Goal: Task Accomplishment & Management: Use online tool/utility

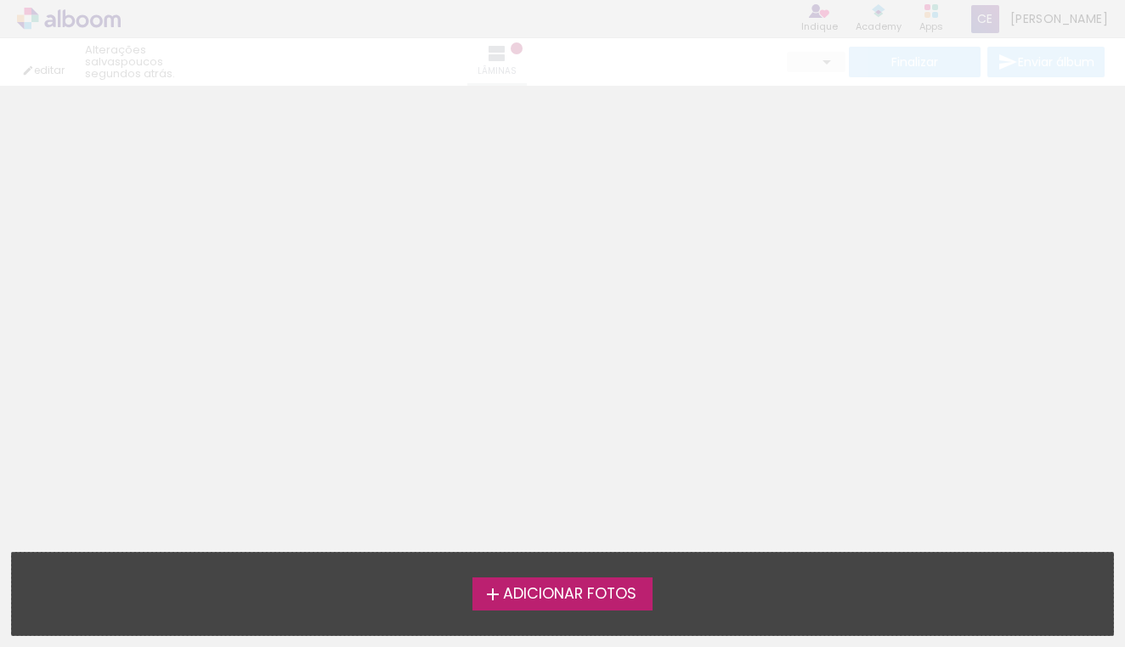
type input "0"
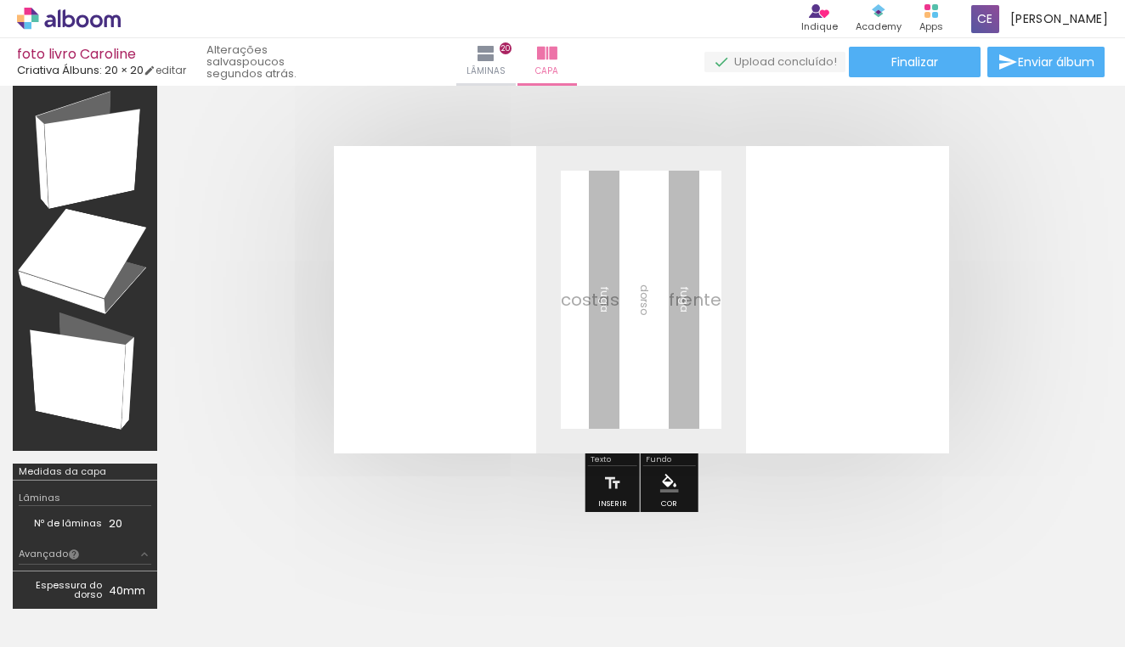
scroll to position [0, 1978]
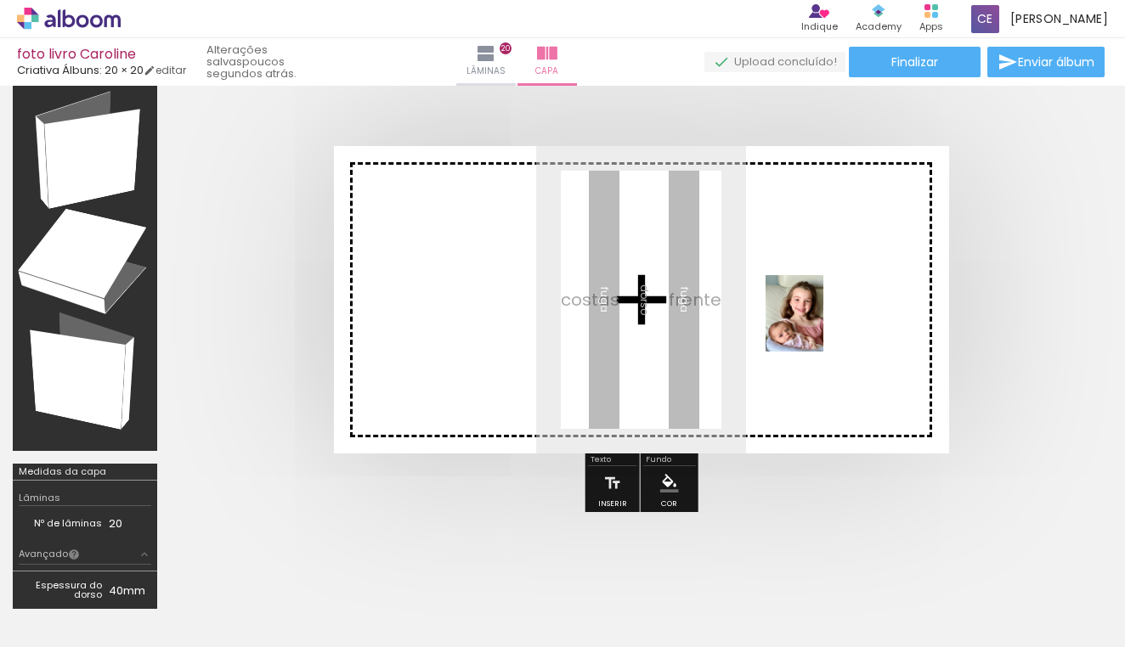
drag, startPoint x: 767, startPoint y: 593, endPoint x: 817, endPoint y: 326, distance: 271.3
click at [817, 326] on quentale-workspace at bounding box center [562, 323] width 1125 height 647
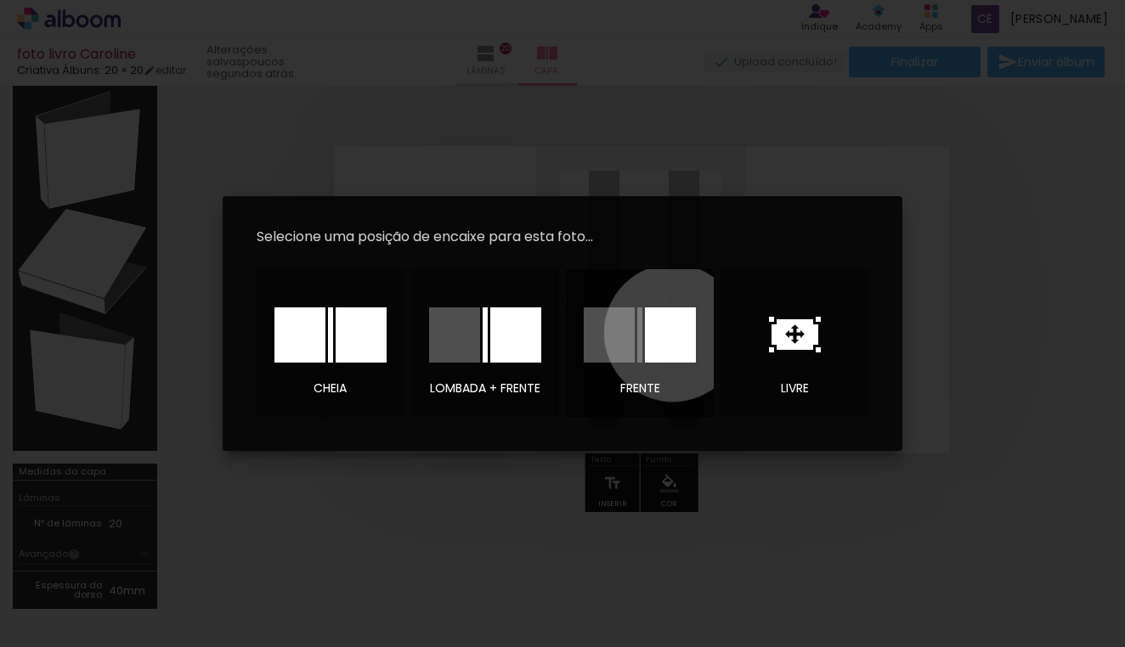
click at [673, 333] on div at bounding box center [670, 335] width 51 height 55
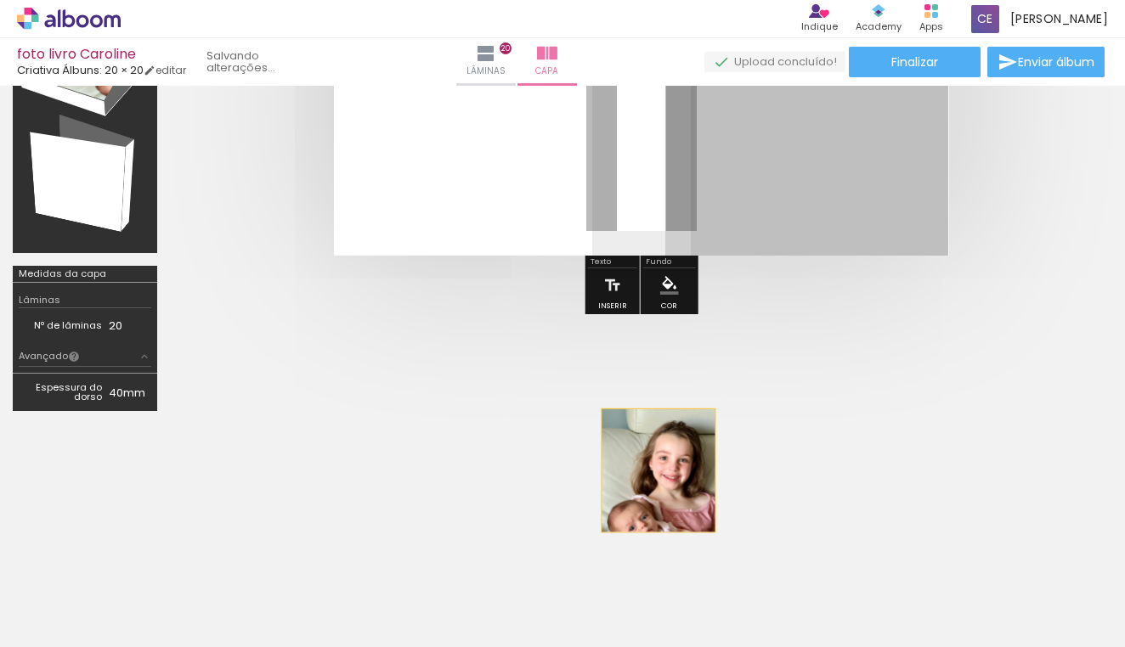
scroll to position [250, 0]
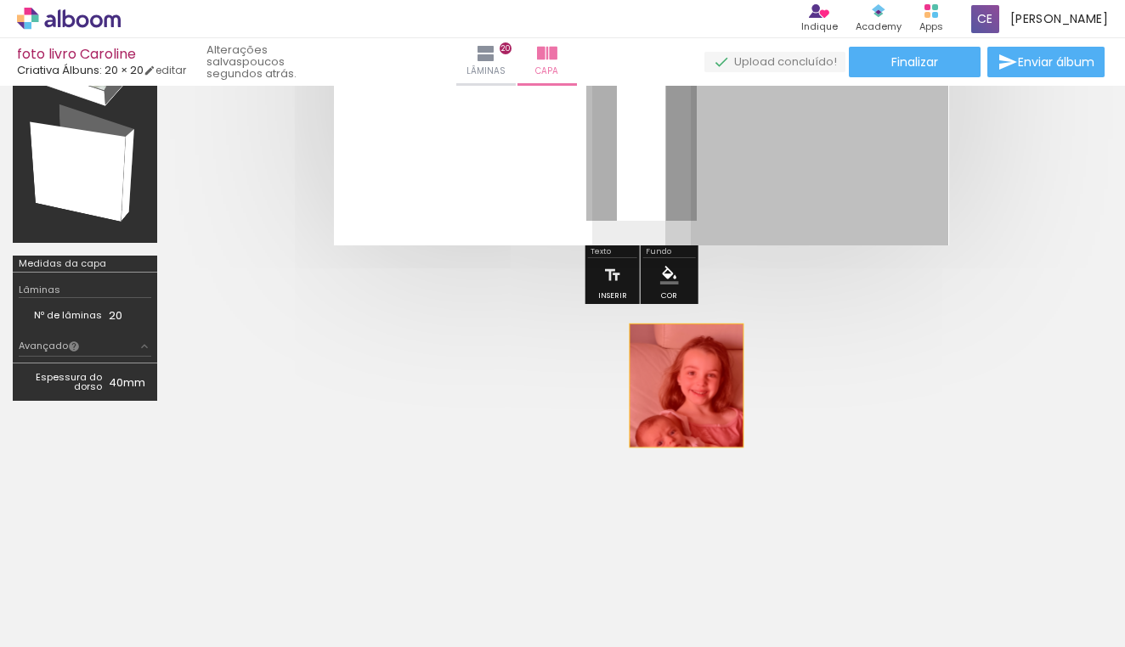
drag, startPoint x: 747, startPoint y: 354, endPoint x: 687, endPoint y: 594, distance: 247.1
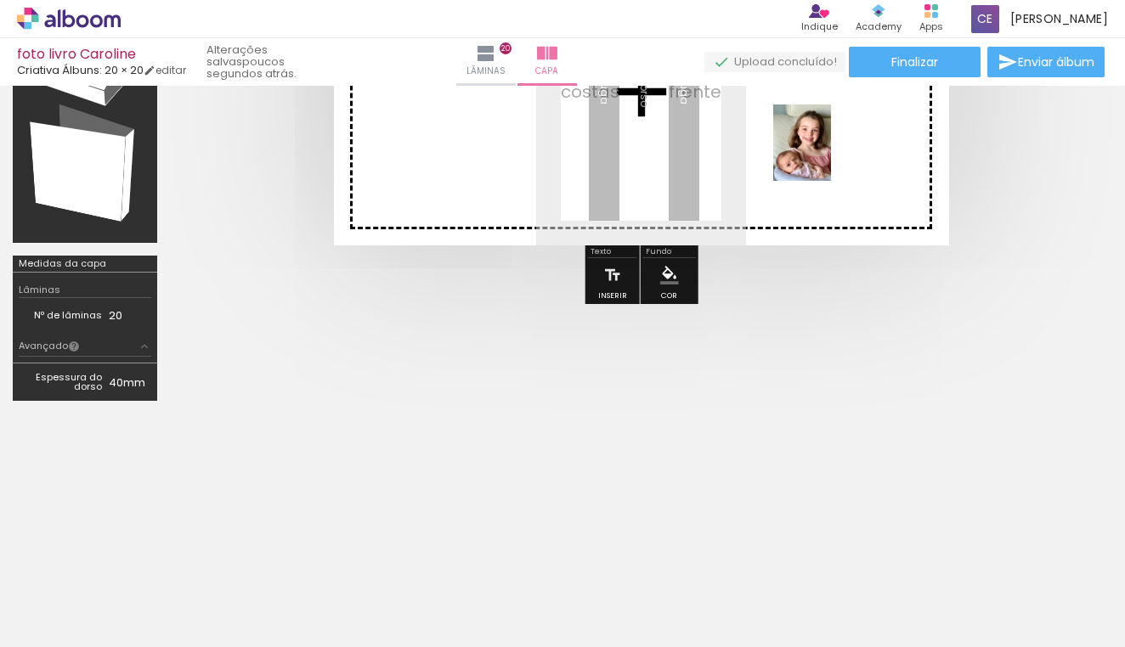
drag, startPoint x: 767, startPoint y: 592, endPoint x: 824, endPoint y: 157, distance: 438.7
click at [824, 157] on quentale-workspace at bounding box center [562, 323] width 1125 height 647
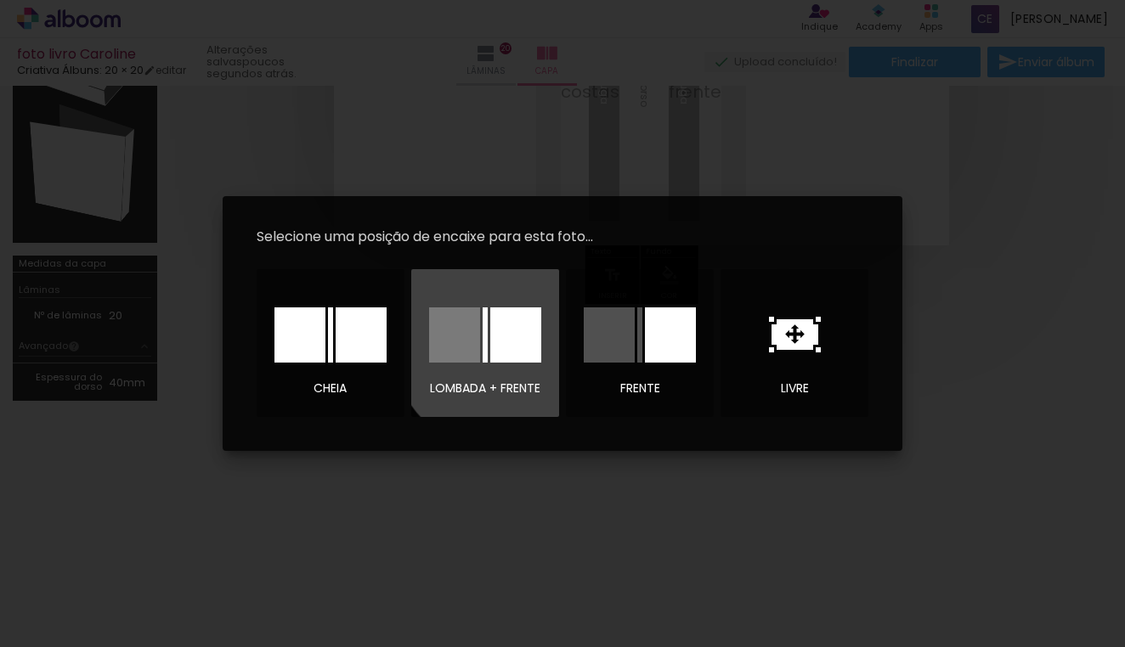
click at [520, 328] on div at bounding box center [515, 335] width 51 height 55
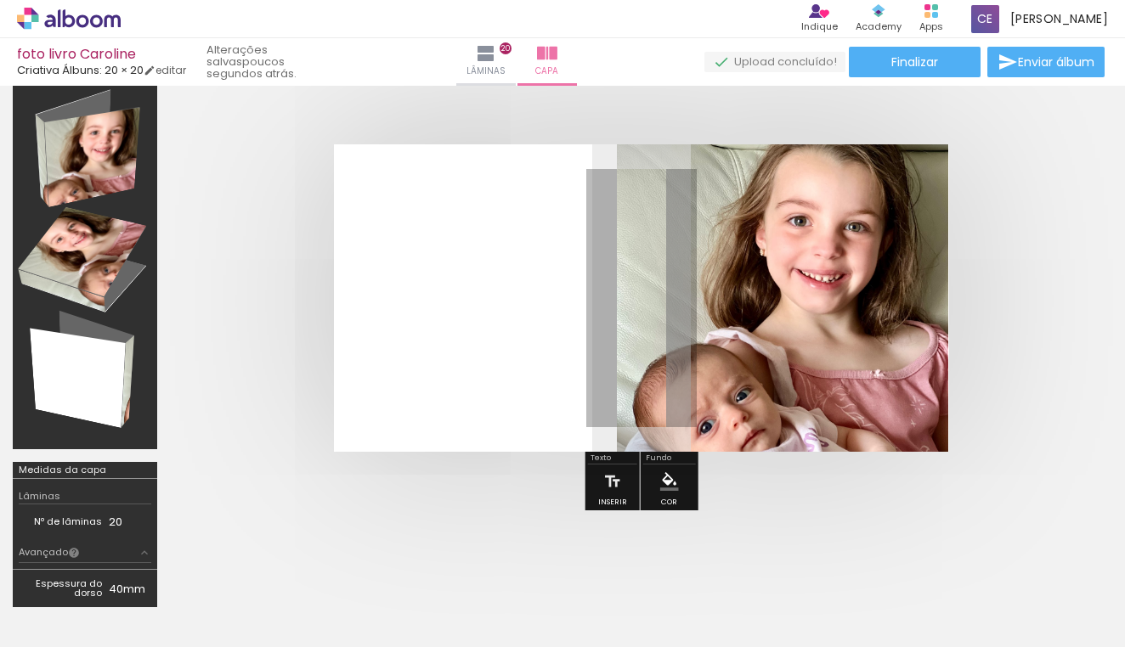
scroll to position [42, 0]
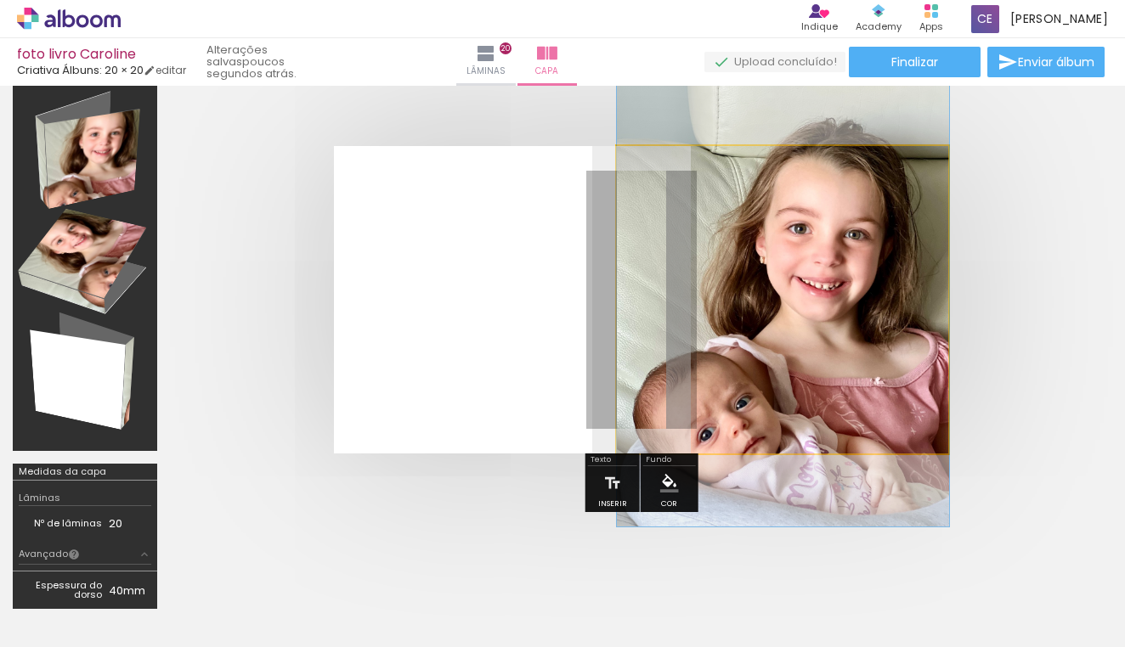
drag, startPoint x: 772, startPoint y: 334, endPoint x: 767, endPoint y: 491, distance: 157.2
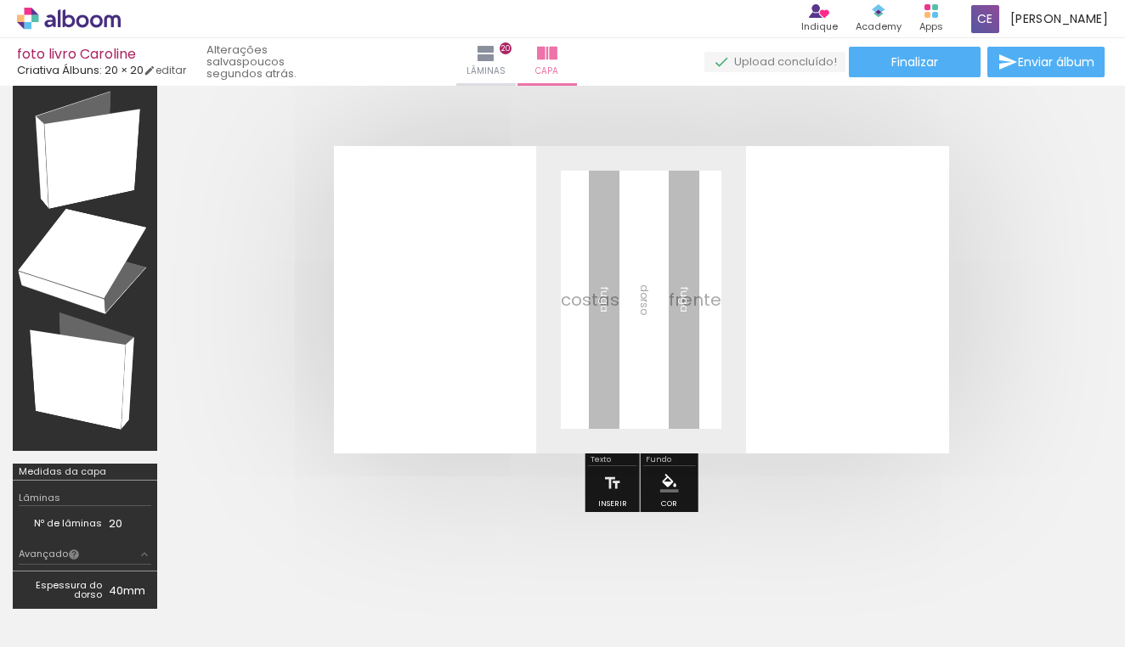
click at [767, 491] on div at bounding box center [641, 300] width 942 height 444
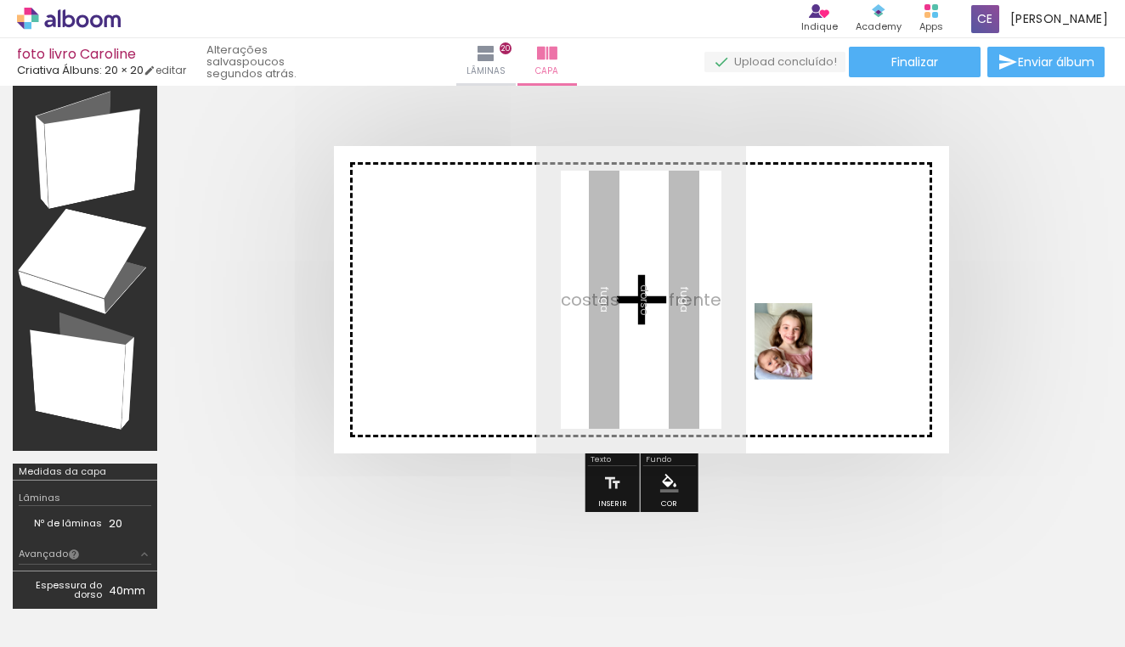
drag, startPoint x: 766, startPoint y: 595, endPoint x: 805, endPoint y: 354, distance: 243.8
click at [805, 354] on quentale-workspace at bounding box center [562, 323] width 1125 height 647
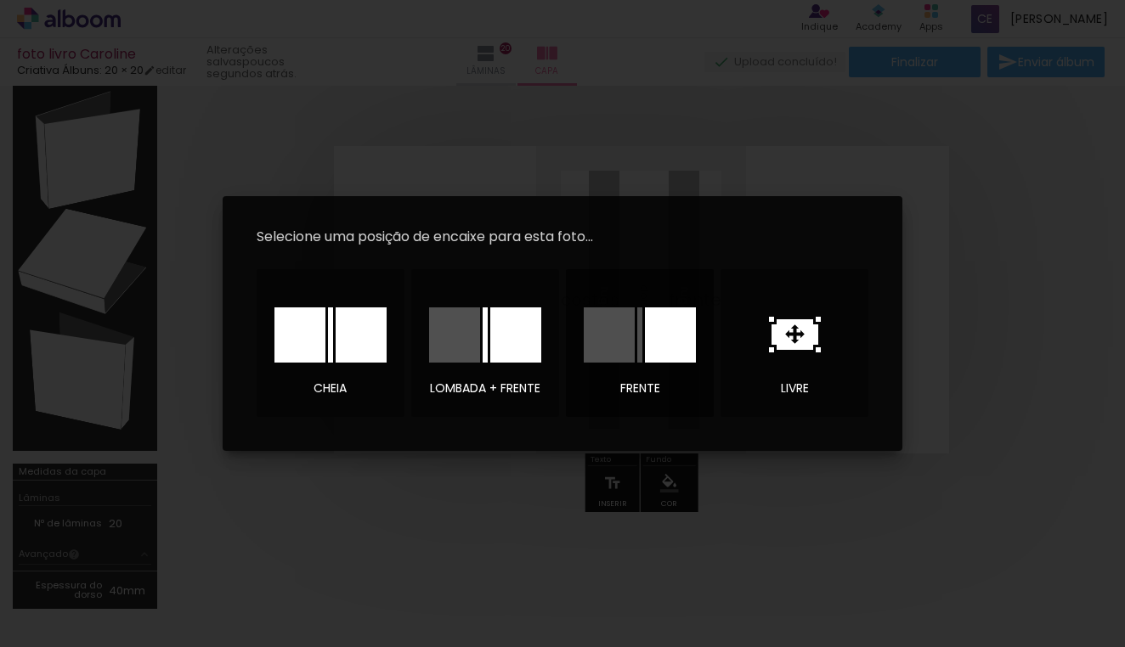
click at [676, 329] on div at bounding box center [670, 335] width 51 height 55
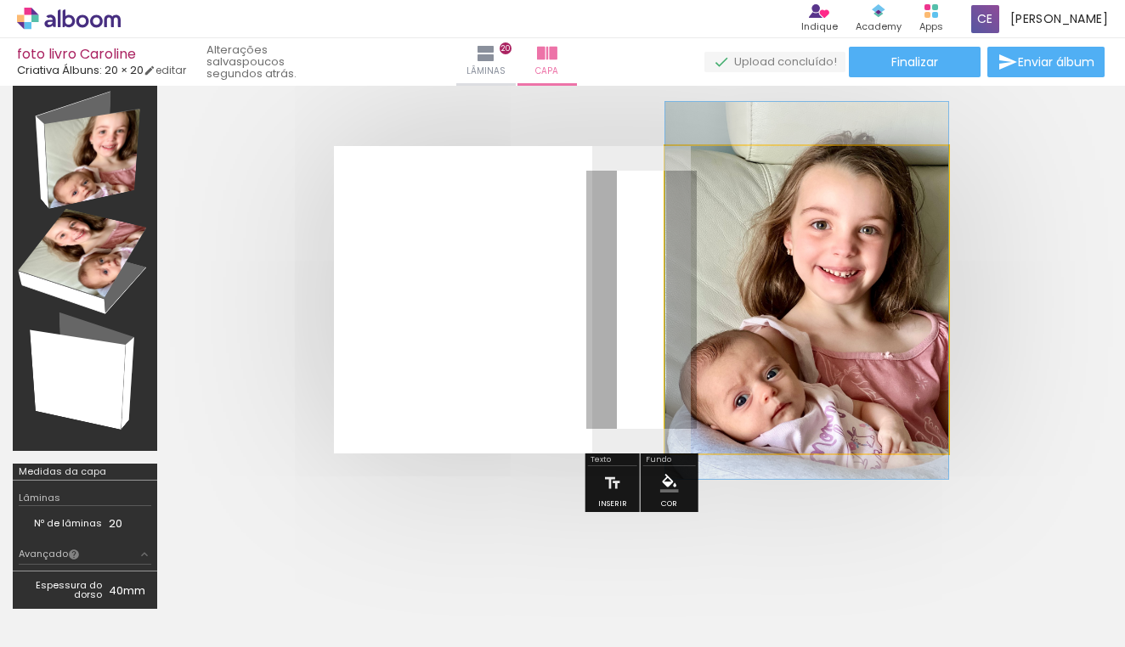
drag, startPoint x: 808, startPoint y: 319, endPoint x: 809, endPoint y: 310, distance: 9.4
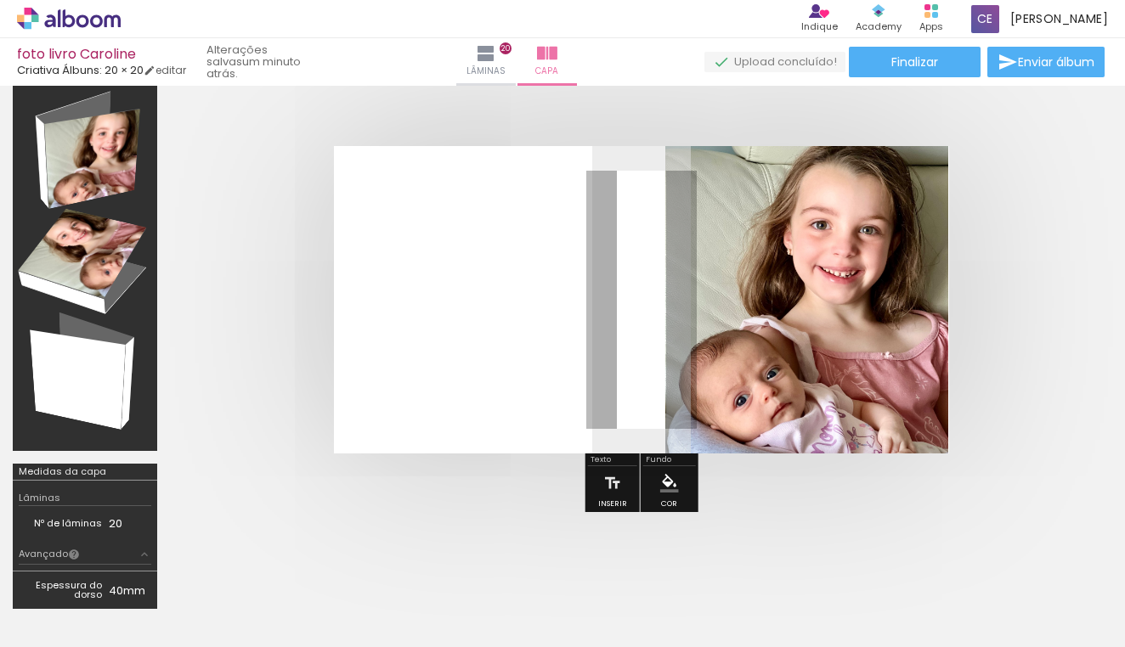
click at [514, 332] on quentale-layouter at bounding box center [641, 300] width 615 height 308
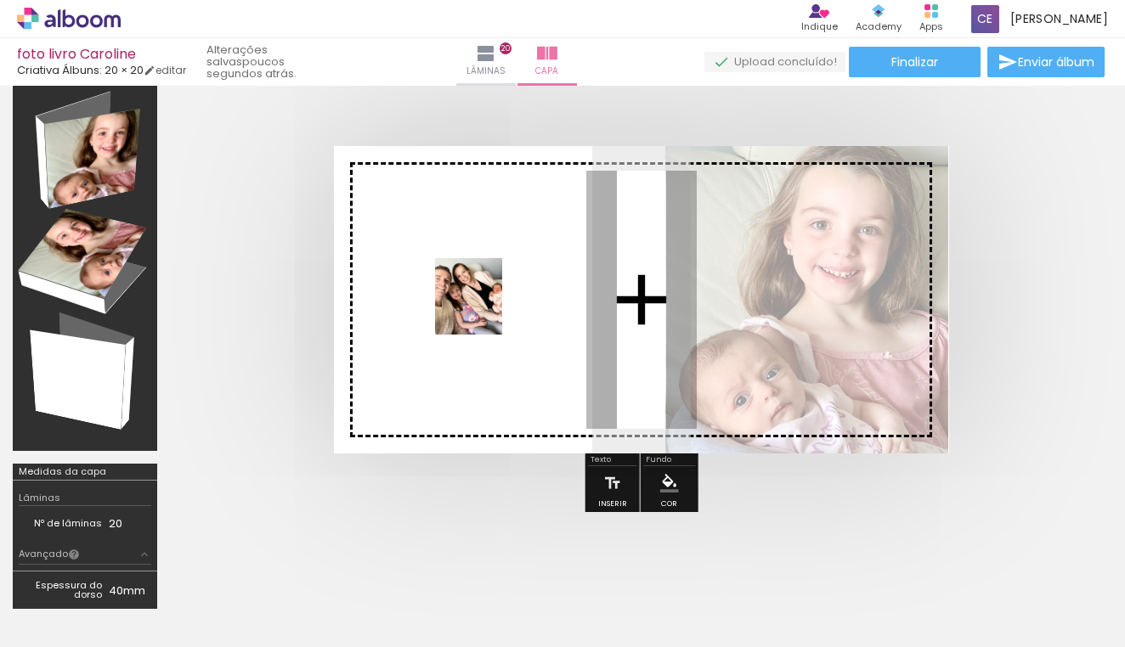
drag, startPoint x: 882, startPoint y: 602, endPoint x: 488, endPoint y: 312, distance: 489.3
click at [488, 312] on quentale-workspace at bounding box center [562, 323] width 1125 height 647
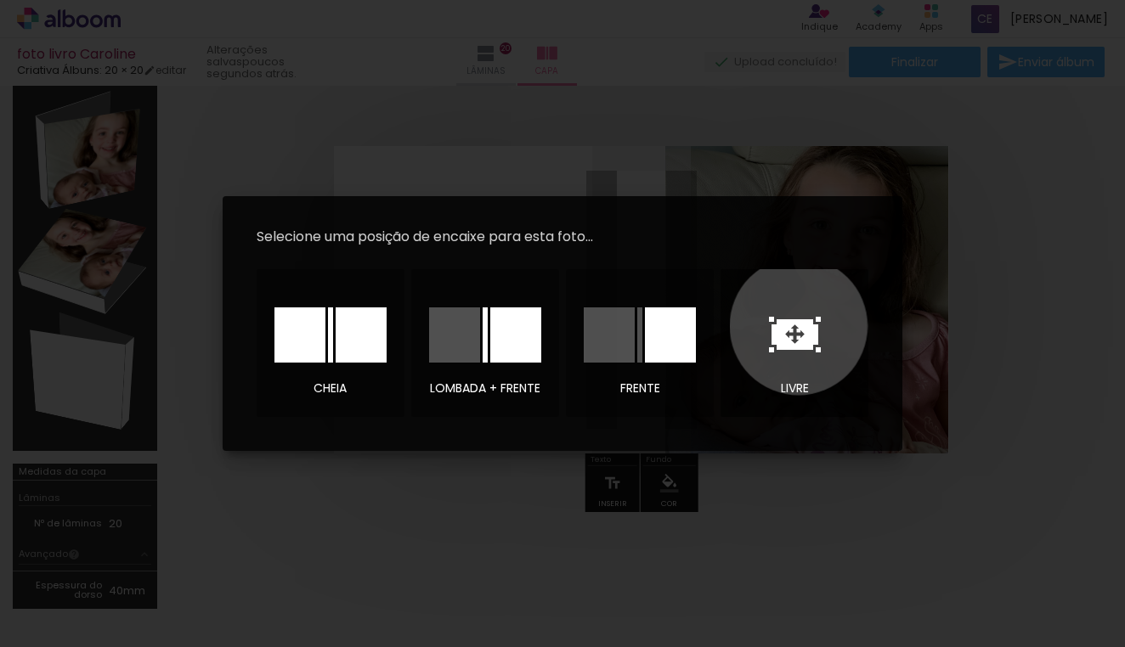
click at [799, 326] on icon at bounding box center [795, 334] width 47 height 31
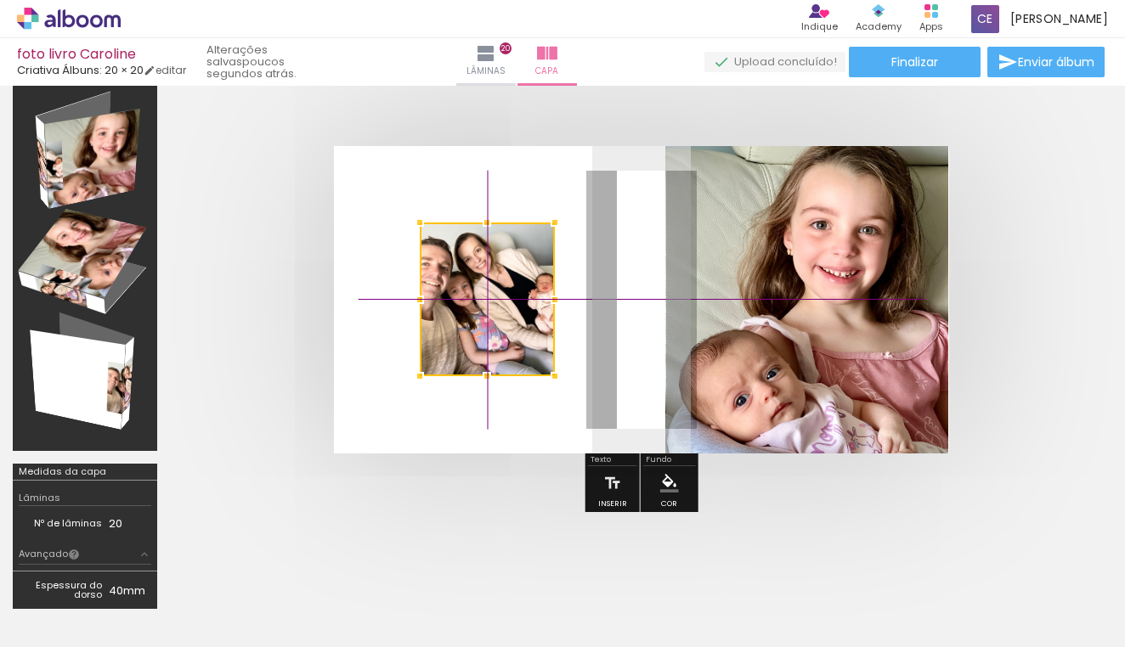
drag, startPoint x: 642, startPoint y: 290, endPoint x: 471, endPoint y: 262, distance: 173.9
click at [471, 262] on div at bounding box center [487, 300] width 135 height 154
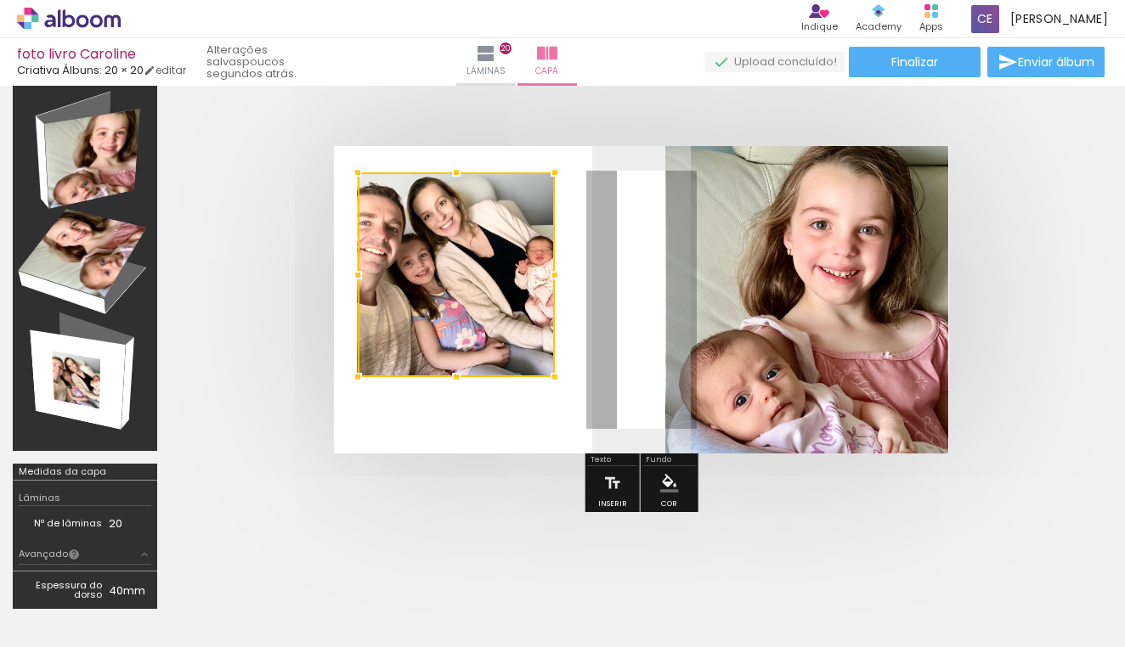
drag, startPoint x: 421, startPoint y: 227, endPoint x: 376, endPoint y: 204, distance: 50.5
click at [376, 204] on div at bounding box center [456, 274] width 197 height 205
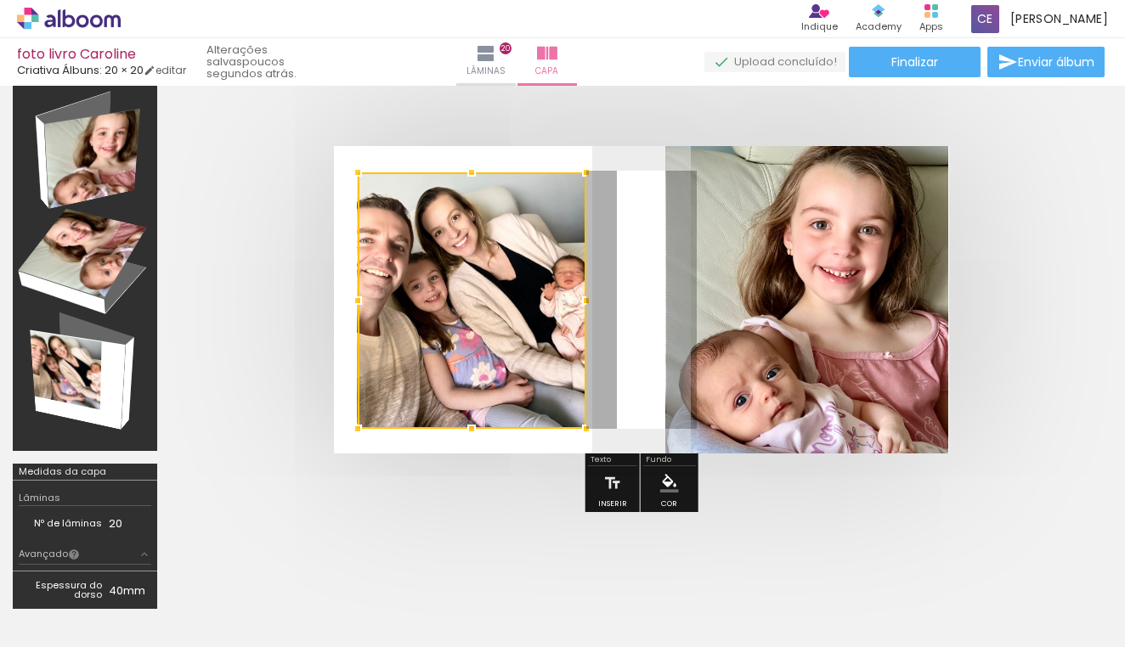
drag, startPoint x: 550, startPoint y: 372, endPoint x: 581, endPoint y: 424, distance: 60.6
click at [581, 424] on div at bounding box center [586, 429] width 34 height 34
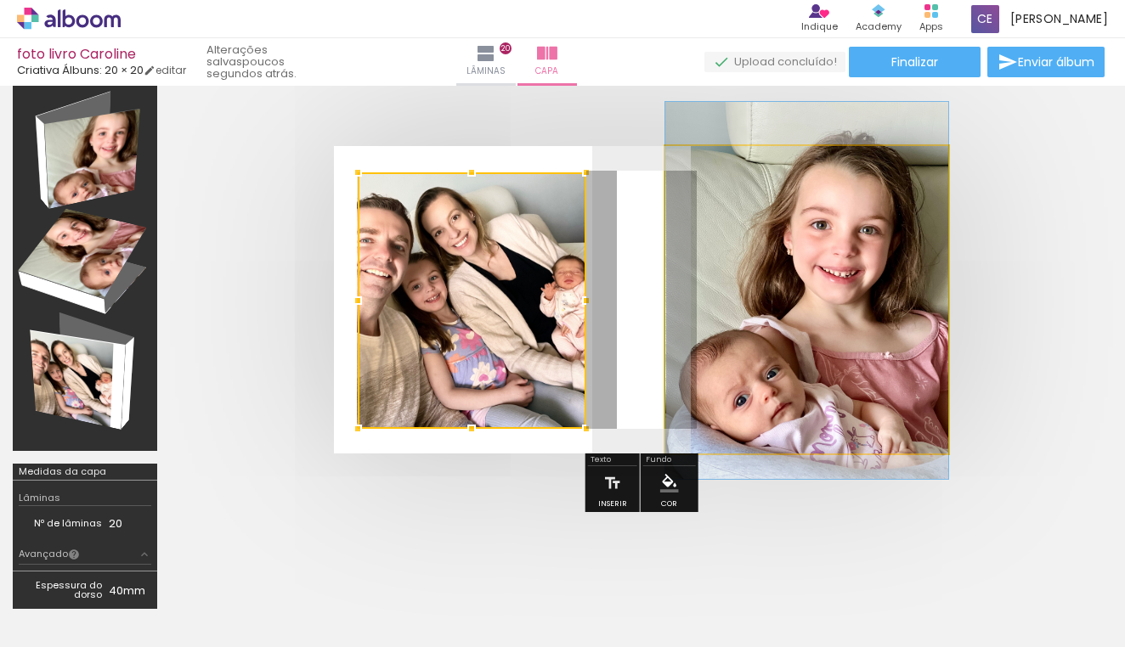
click at [777, 454] on quentale-photo at bounding box center [806, 300] width 283 height 308
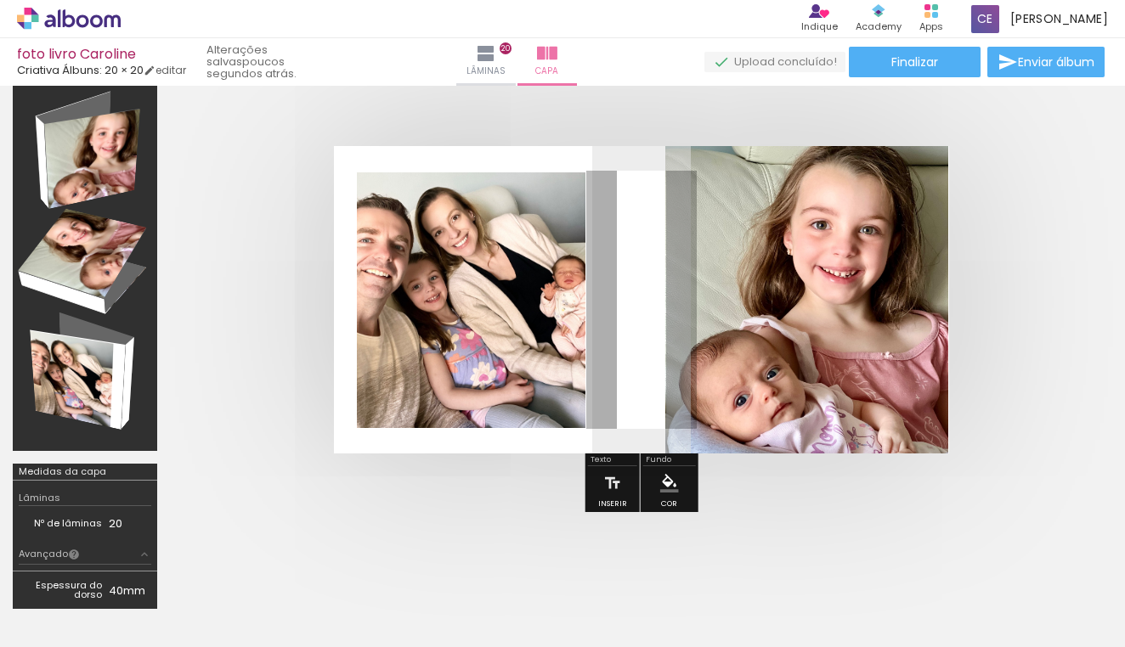
click at [594, 386] on quentale-layouter at bounding box center [641, 300] width 615 height 308
click at [549, 354] on quentale-photo at bounding box center [471, 300] width 229 height 257
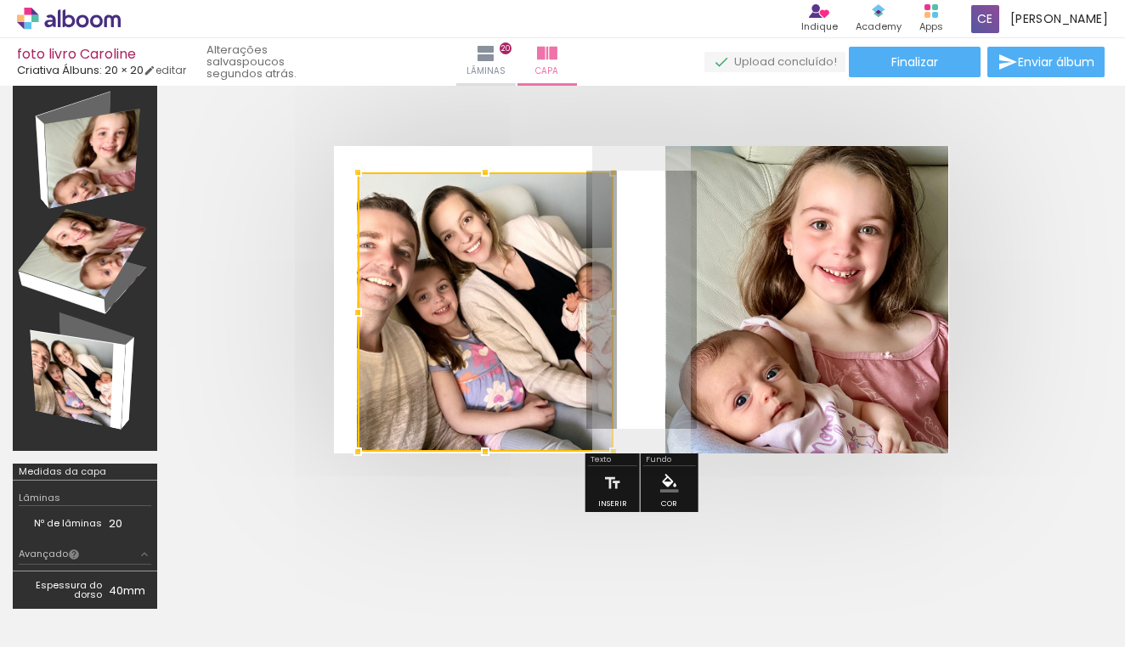
drag, startPoint x: 586, startPoint y: 431, endPoint x: 613, endPoint y: 429, distance: 27.2
click at [613, 429] on album-spread at bounding box center [641, 300] width 615 height 308
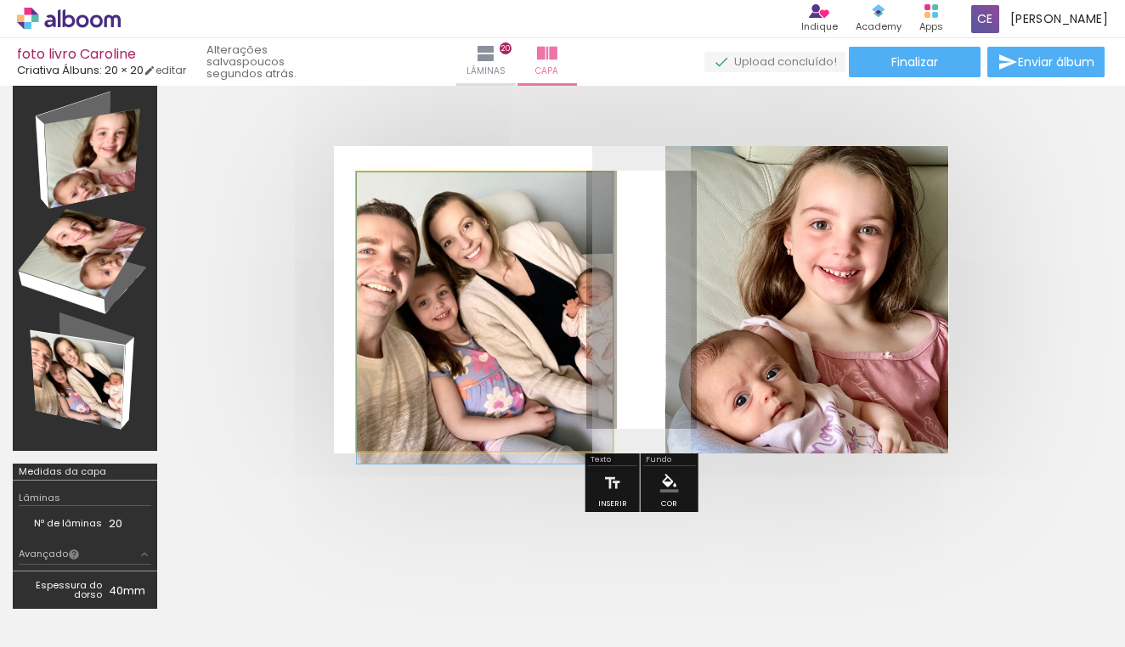
drag, startPoint x: 359, startPoint y: 180, endPoint x: 412, endPoint y: 231, distance: 73.9
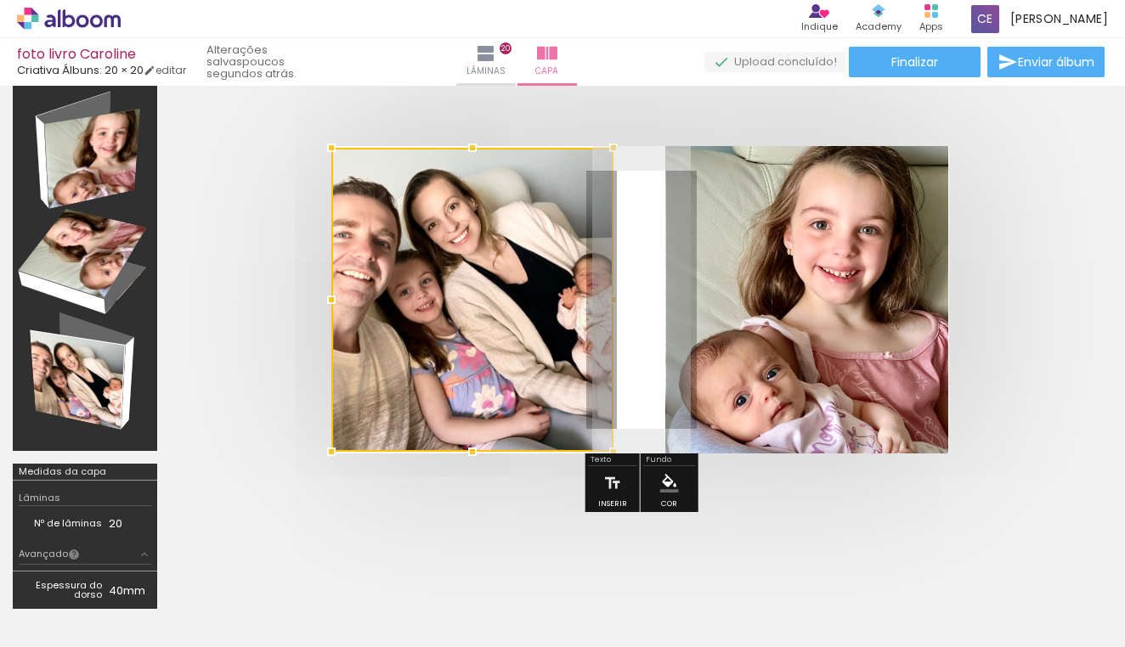
drag, startPoint x: 359, startPoint y: 172, endPoint x: 346, endPoint y: 172, distance: 13.6
click at [346, 172] on div at bounding box center [472, 300] width 282 height 304
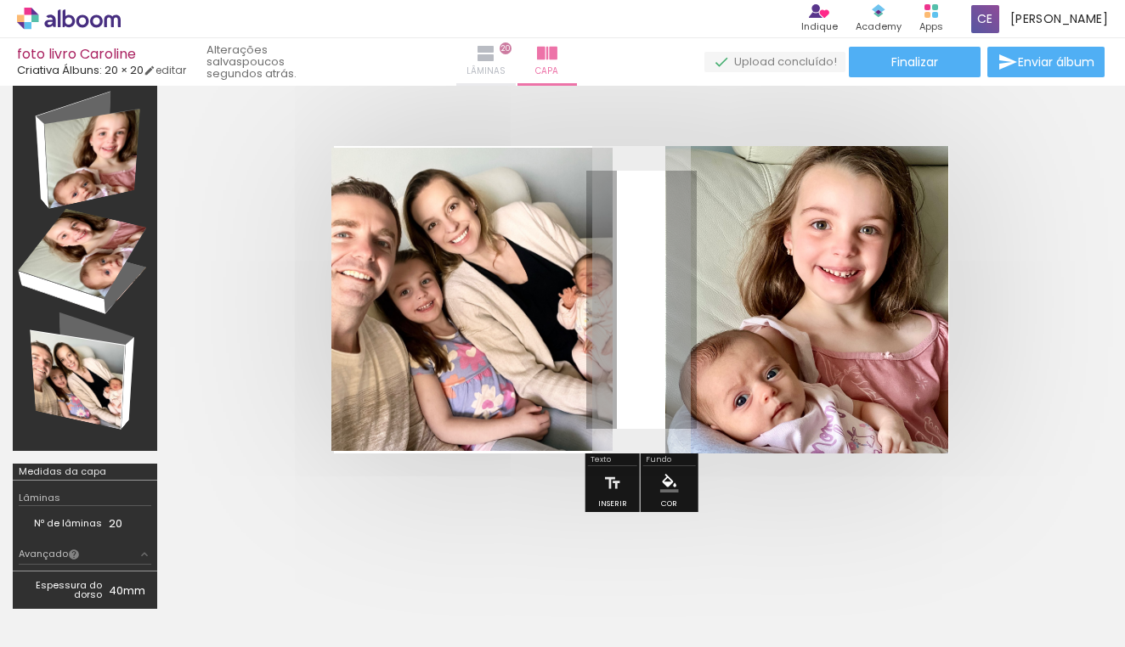
click at [496, 62] on iron-icon at bounding box center [486, 53] width 20 height 20
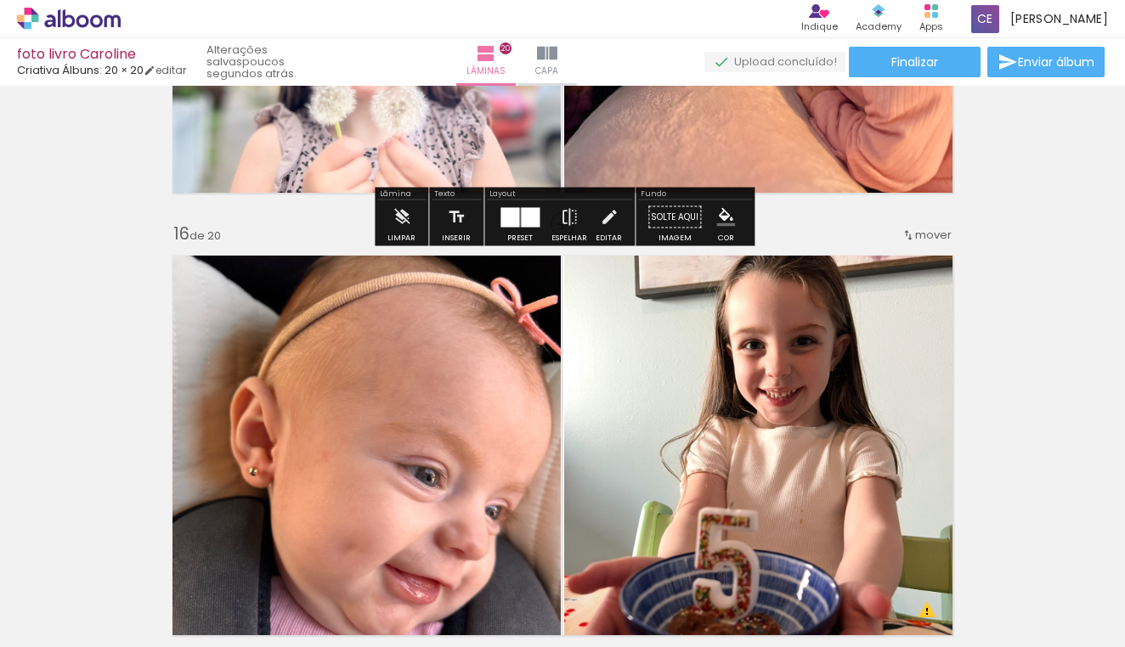
scroll to position [6427, 0]
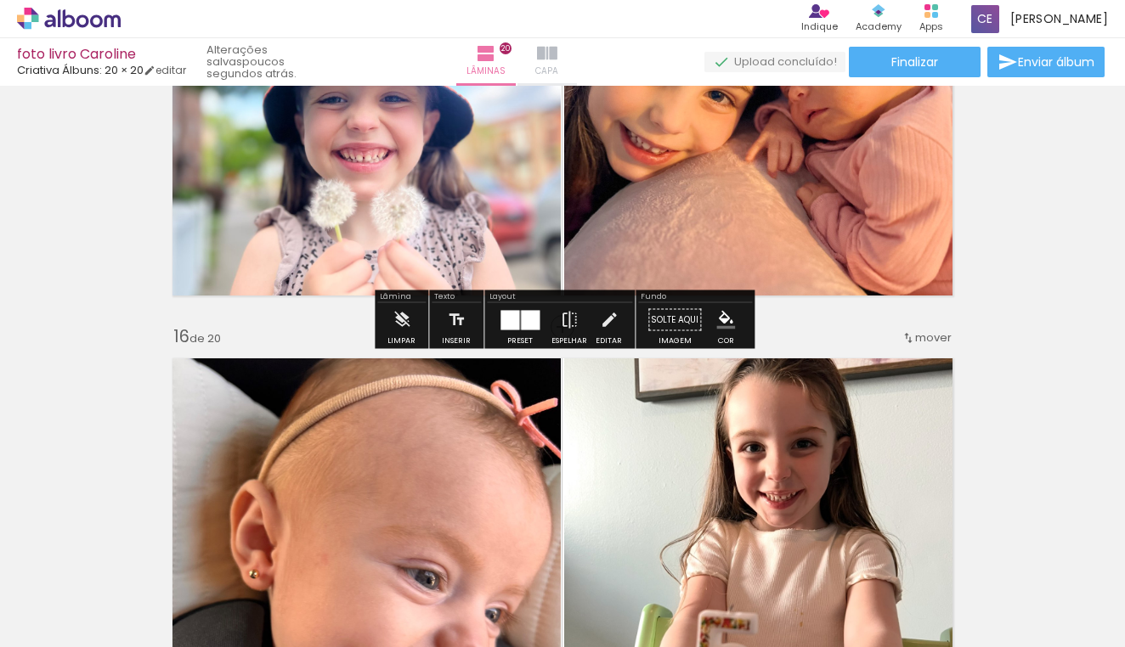
click at [557, 54] on iron-icon at bounding box center [547, 53] width 20 height 20
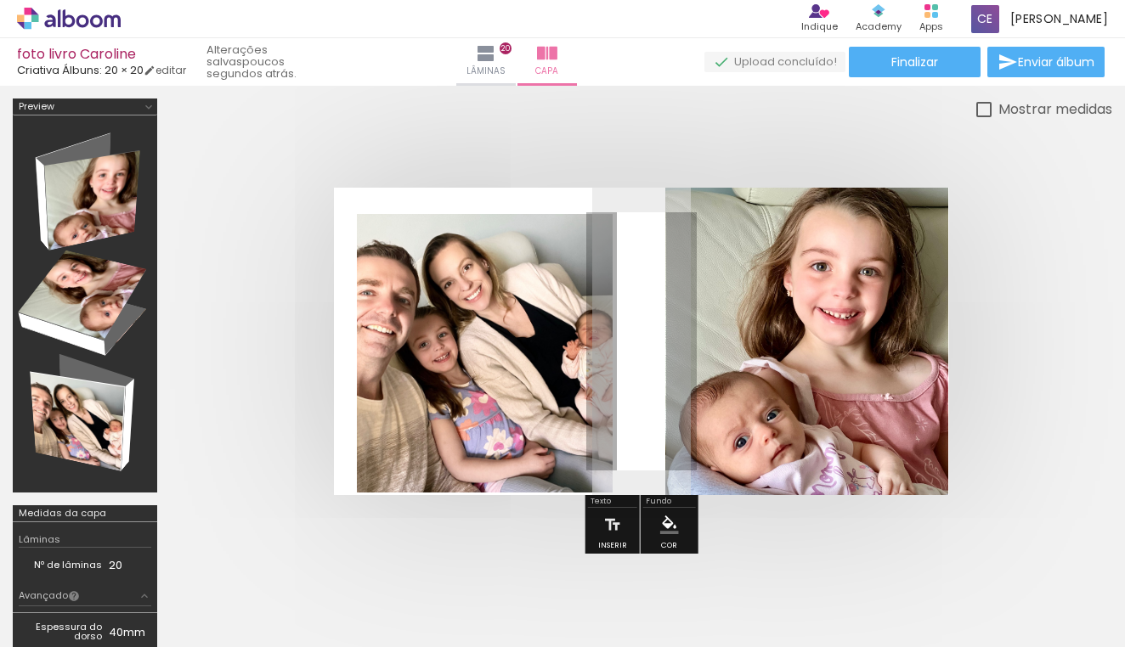
click at [38, 105] on div "Preview" at bounding box center [37, 106] width 36 height 9
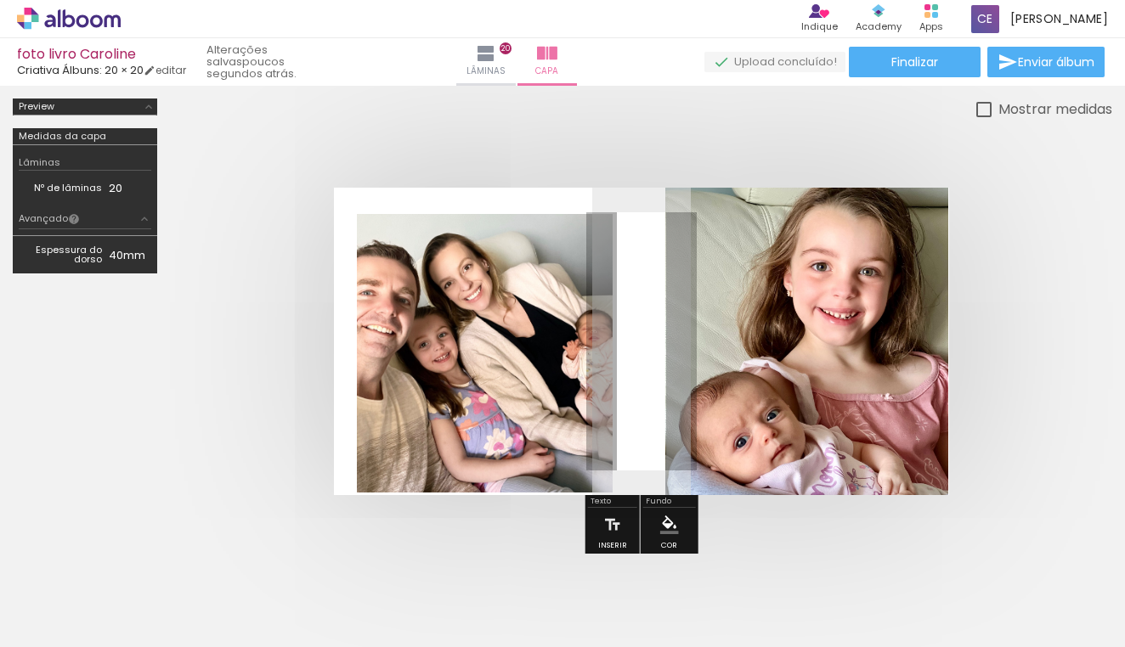
click at [38, 105] on div "Preview" at bounding box center [37, 106] width 36 height 9
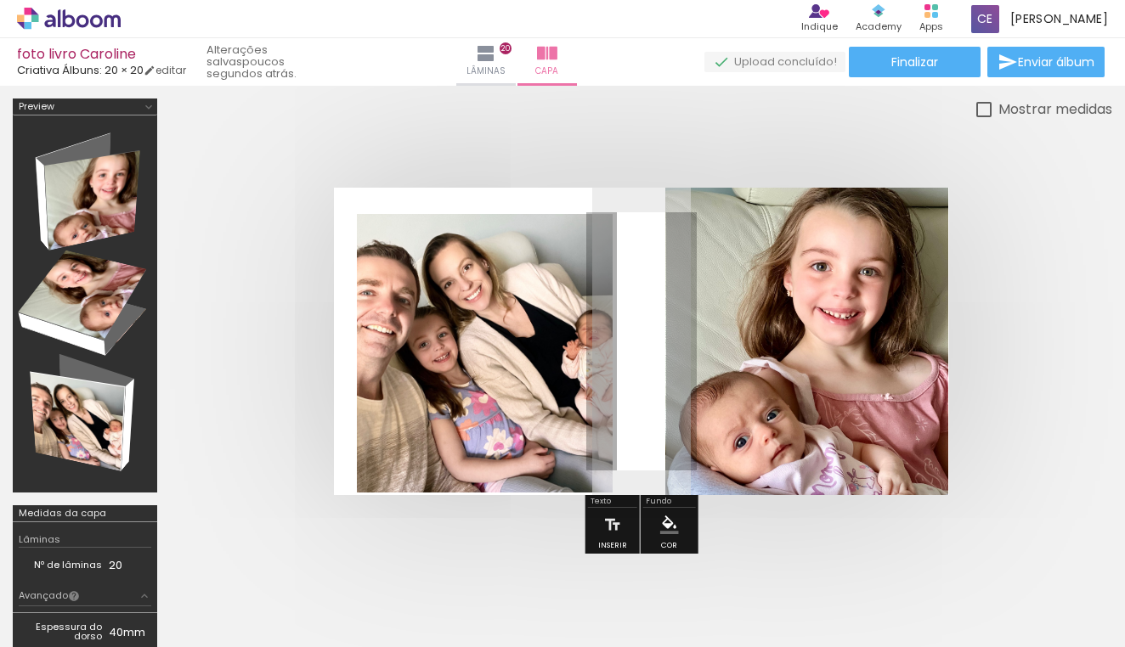
click at [71, 170] on div at bounding box center [85, 304] width 133 height 365
click at [1043, 64] on span "Enviar álbum" at bounding box center [1056, 62] width 76 height 12
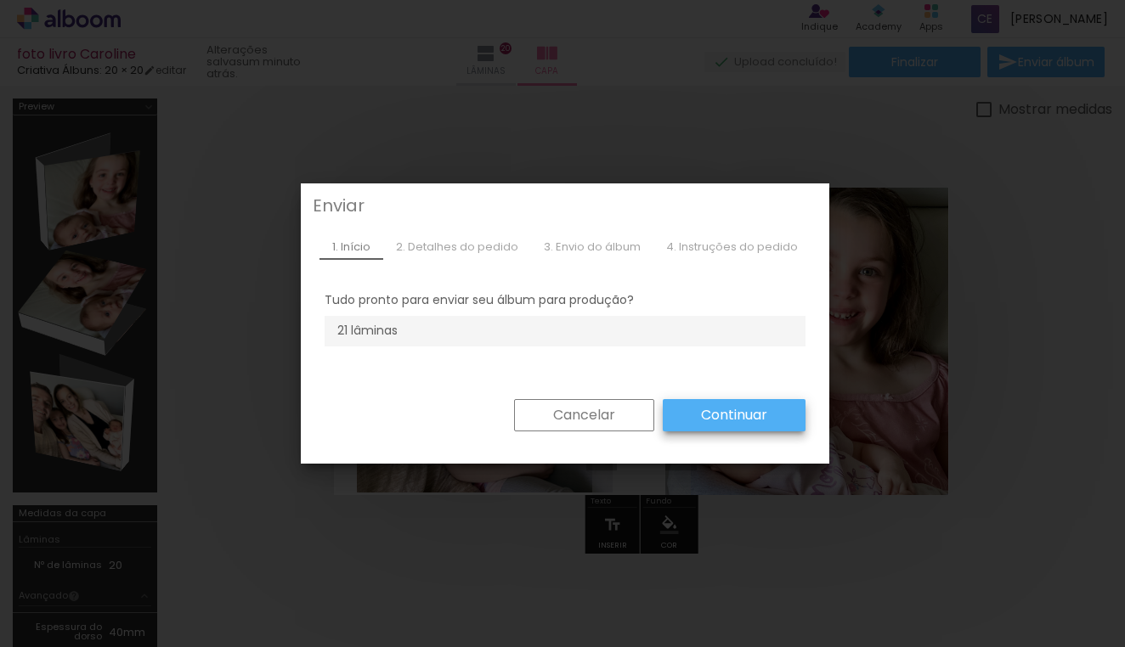
click at [0, 0] on slot "Continuar" at bounding box center [0, 0] width 0 height 0
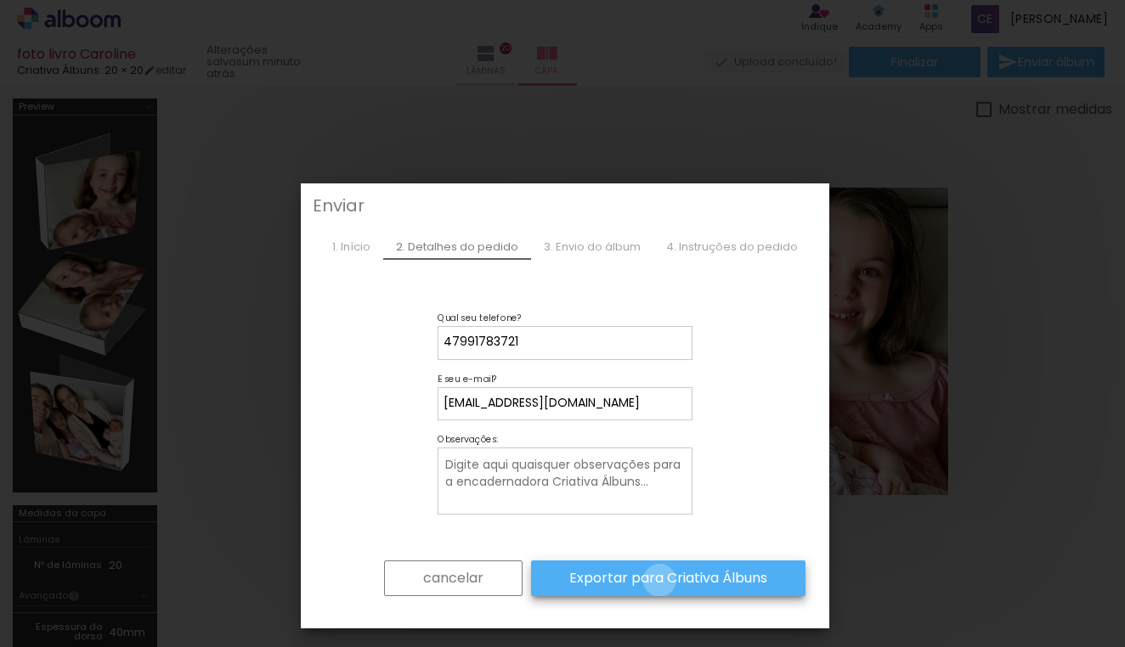
click at [0, 0] on slot "Exportar para Criativa Álbuns" at bounding box center [0, 0] width 0 height 0
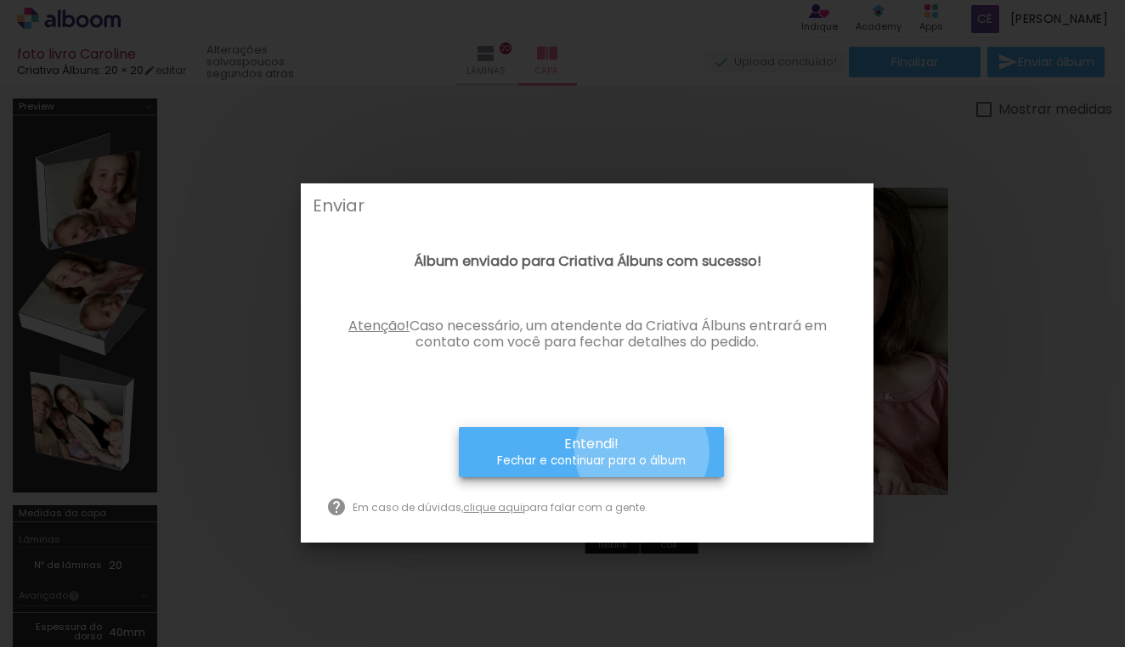
click at [643, 453] on small "Fechar e continuar para o álbum" at bounding box center [591, 461] width 189 height 17
